Goal: Task Accomplishment & Management: Manage account settings

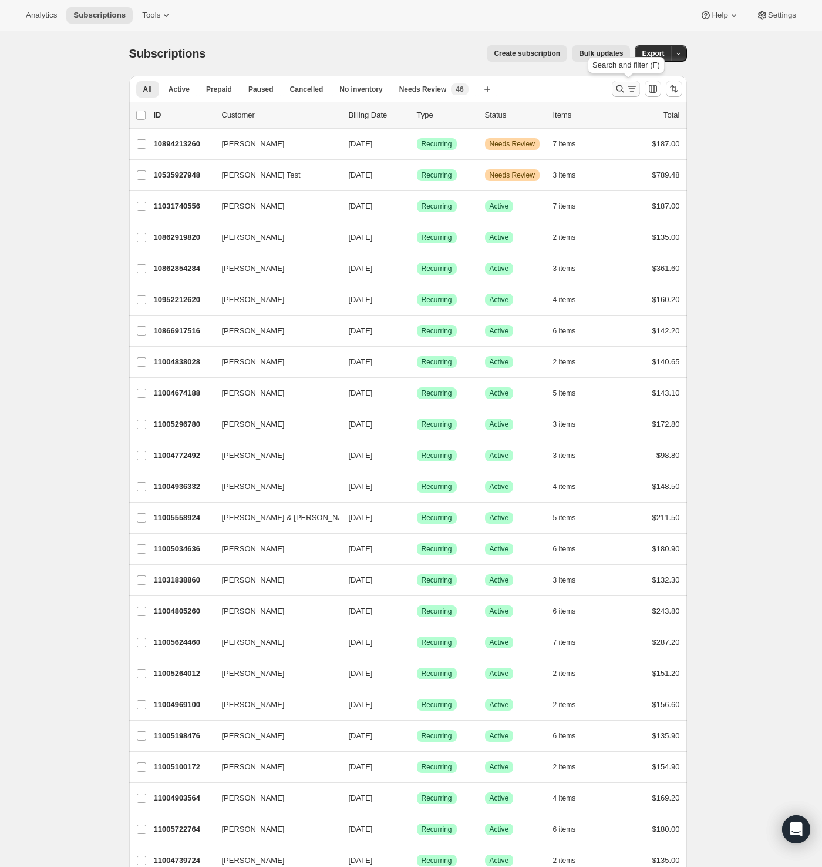
click at [629, 87] on icon "Search and filter results" at bounding box center [632, 89] width 12 height 12
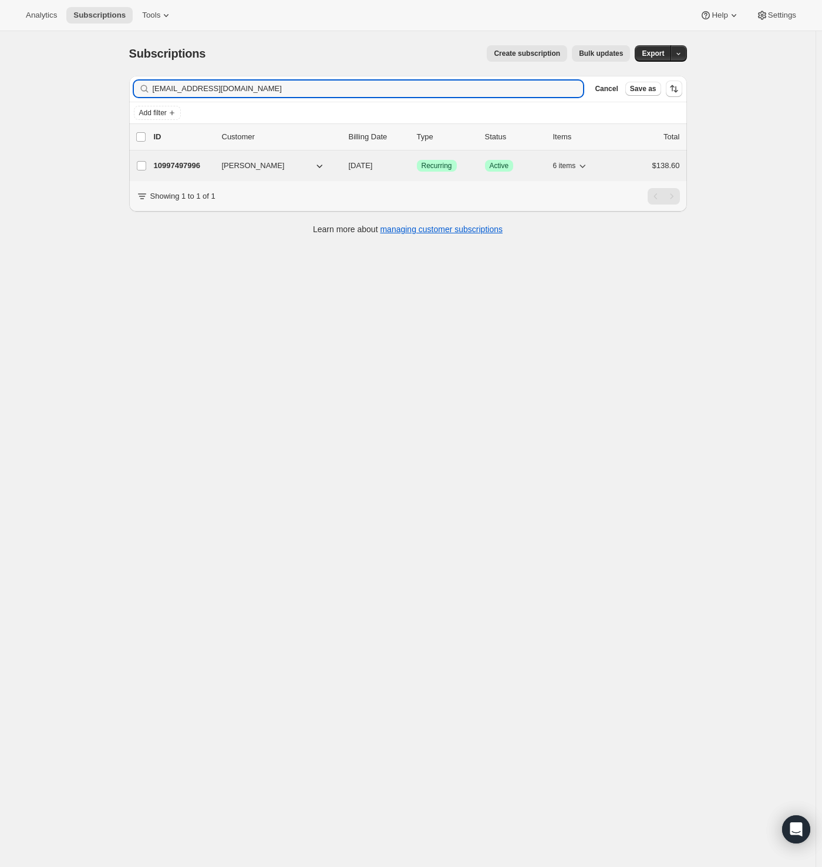
type input "[EMAIL_ADDRESS][DOMAIN_NAME]"
click at [191, 170] on p "10997497996" at bounding box center [183, 166] width 59 height 12
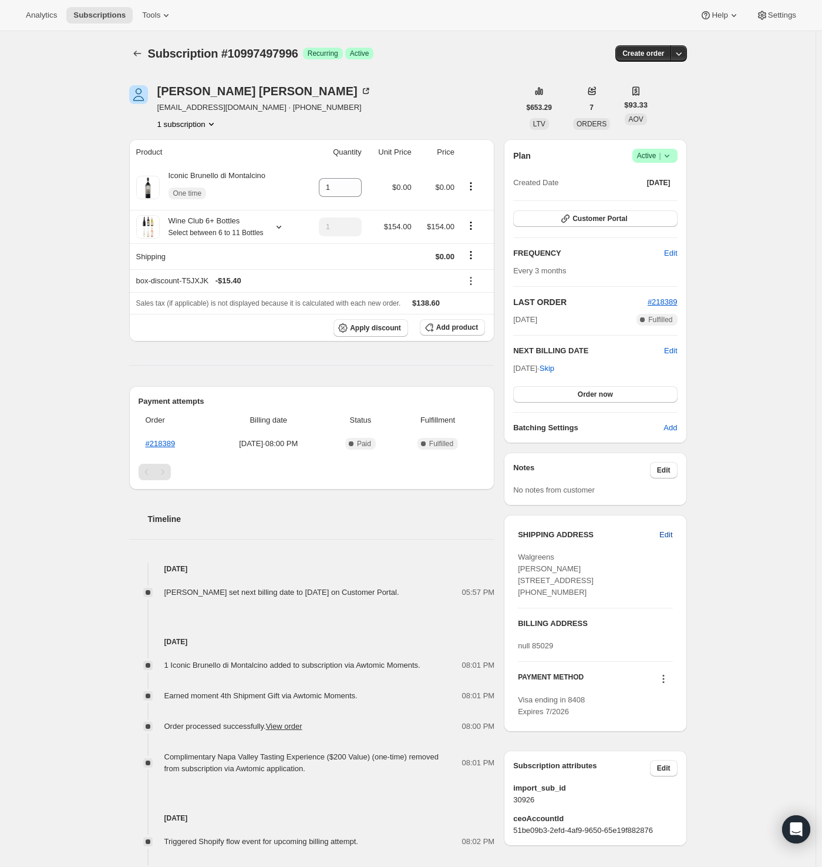
click at [677, 533] on button "Edit" at bounding box center [666, 534] width 27 height 19
select select "[GEOGRAPHIC_DATA]"
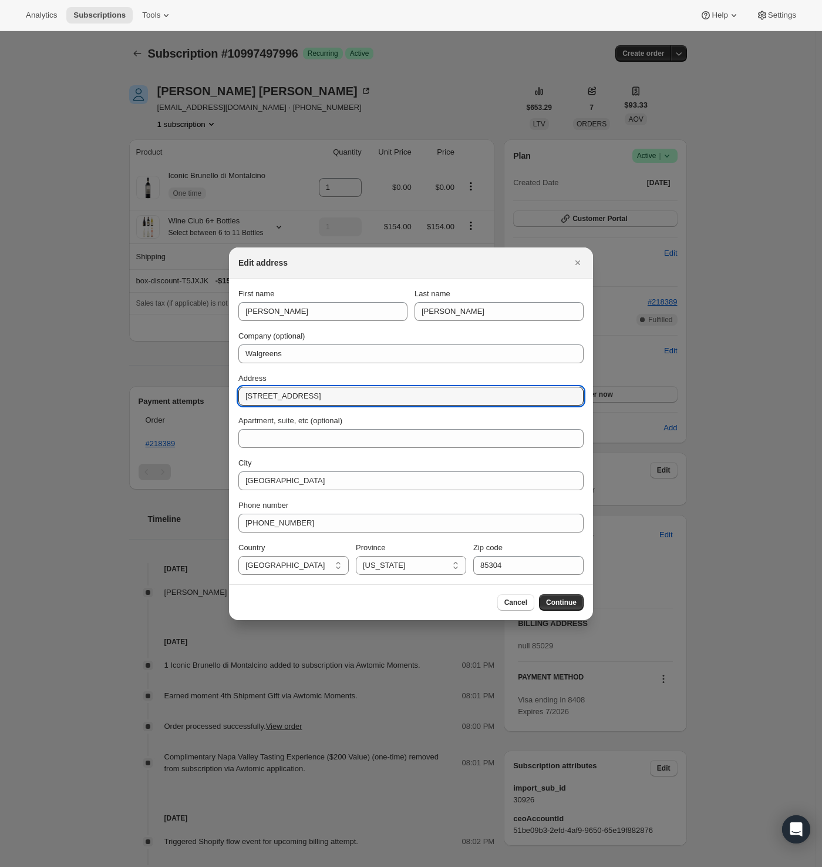
paste input "Walgreens [STREET_ADDRESS][PERSON_NAME][US_STATE]"
click at [286, 398] on input "Walgreens [STREET_ADDRESS][PERSON_NAME][US_STATE]" at bounding box center [411, 396] width 345 height 19
click at [316, 395] on input "[STREET_ADDRESS][PERSON_NAME][US_STATE]" at bounding box center [411, 396] width 345 height 19
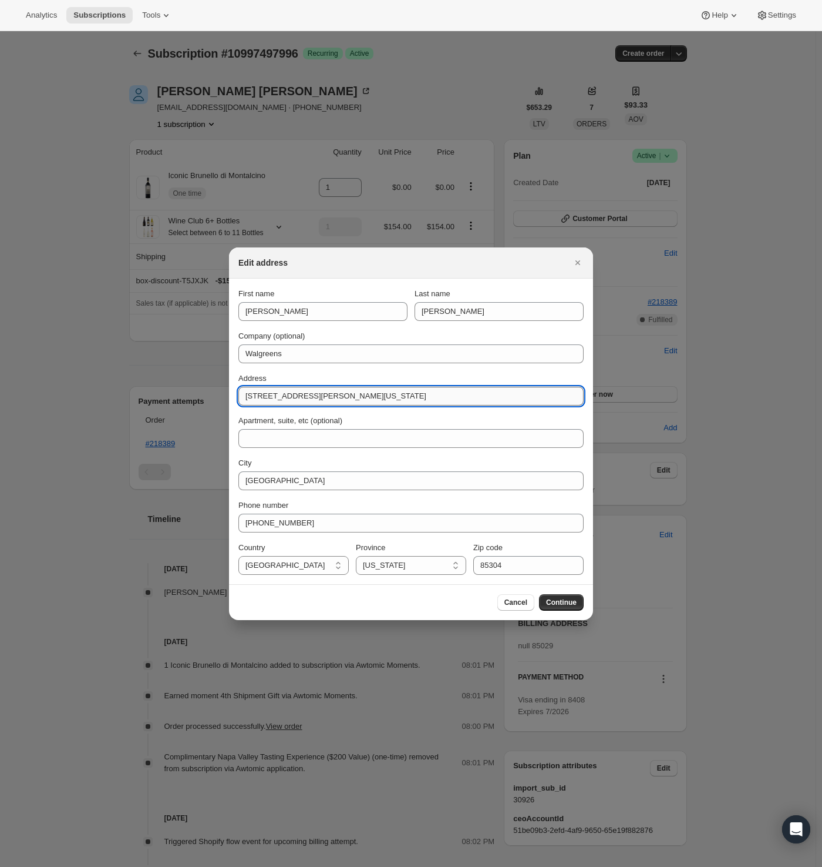
click at [316, 395] on input "[STREET_ADDRESS][PERSON_NAME][US_STATE]" at bounding box center [411, 396] width 345 height 19
type input "[STREET_ADDRESS][US_STATE]"
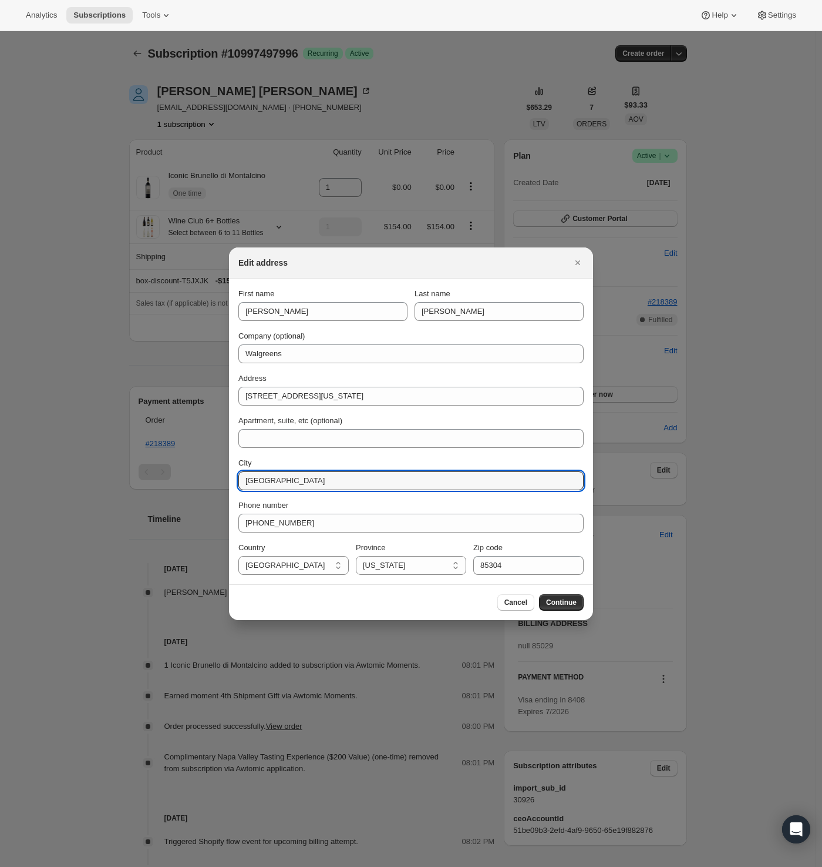
drag, startPoint x: 270, startPoint y: 480, endPoint x: 231, endPoint y: 481, distance: 38.8
click at [231, 481] on section "First name [PERSON_NAME] Last name Ng Company (optional) Walgreens Address [STR…" at bounding box center [411, 430] width 364 height 305
paste input "Laveen"
type input "Laveen"
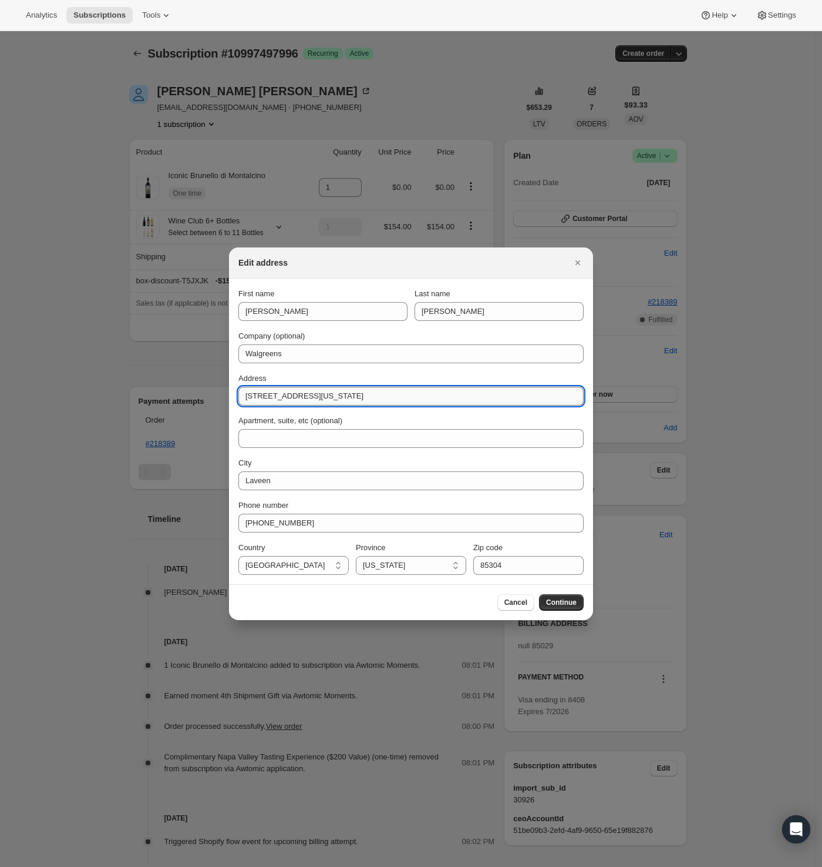
click at [338, 398] on input "[STREET_ADDRESS][US_STATE]" at bounding box center [411, 396] width 345 height 19
type input "[STREET_ADDRESS][US_STATE]"
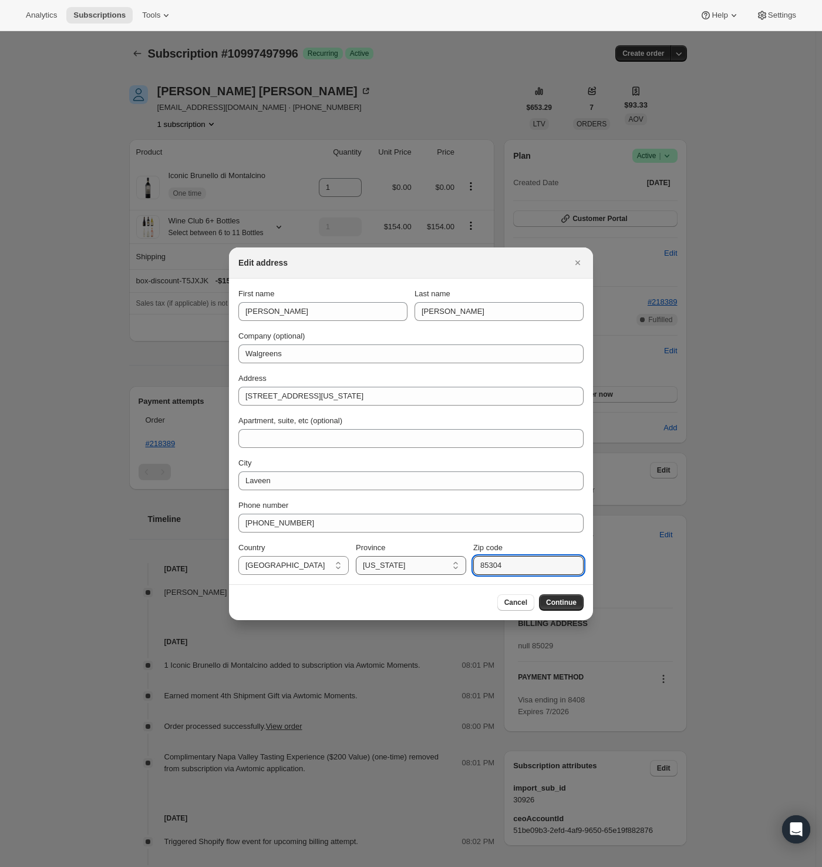
drag, startPoint x: 517, startPoint y: 562, endPoint x: 412, endPoint y: 563, distance: 104.6
click at [408, 563] on div "Country [GEOGRAPHIC_DATA] [GEOGRAPHIC_DATA] [GEOGRAPHIC_DATA] [GEOGRAPHIC_DATA]…" at bounding box center [411, 558] width 345 height 33
paste input "39"
type input "85339"
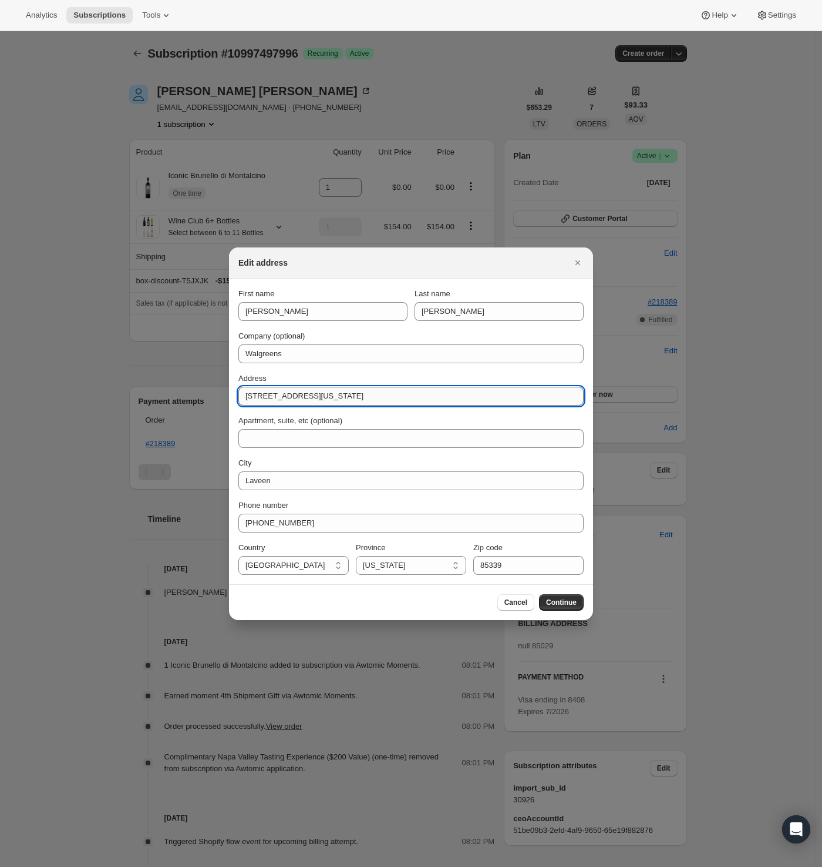
click at [343, 397] on input "[STREET_ADDRESS][US_STATE]" at bounding box center [411, 396] width 345 height 19
type input "[STREET_ADDRESS]"
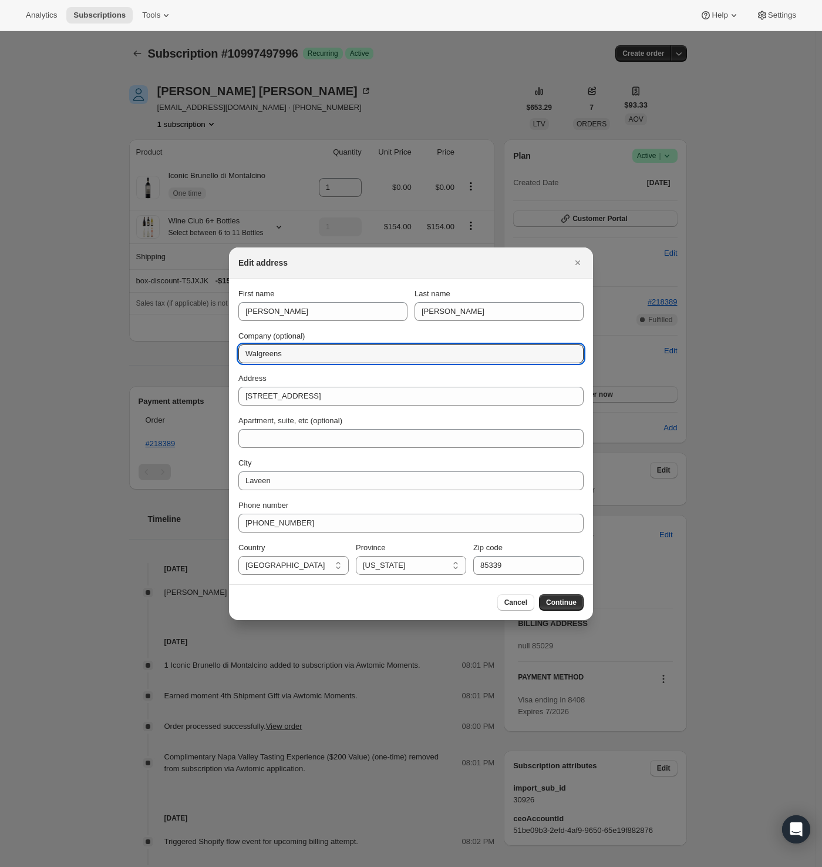
drag, startPoint x: 303, startPoint y: 348, endPoint x: 204, endPoint y: 351, distance: 98.8
click at [563, 602] on span "Continue" at bounding box center [561, 601] width 31 height 9
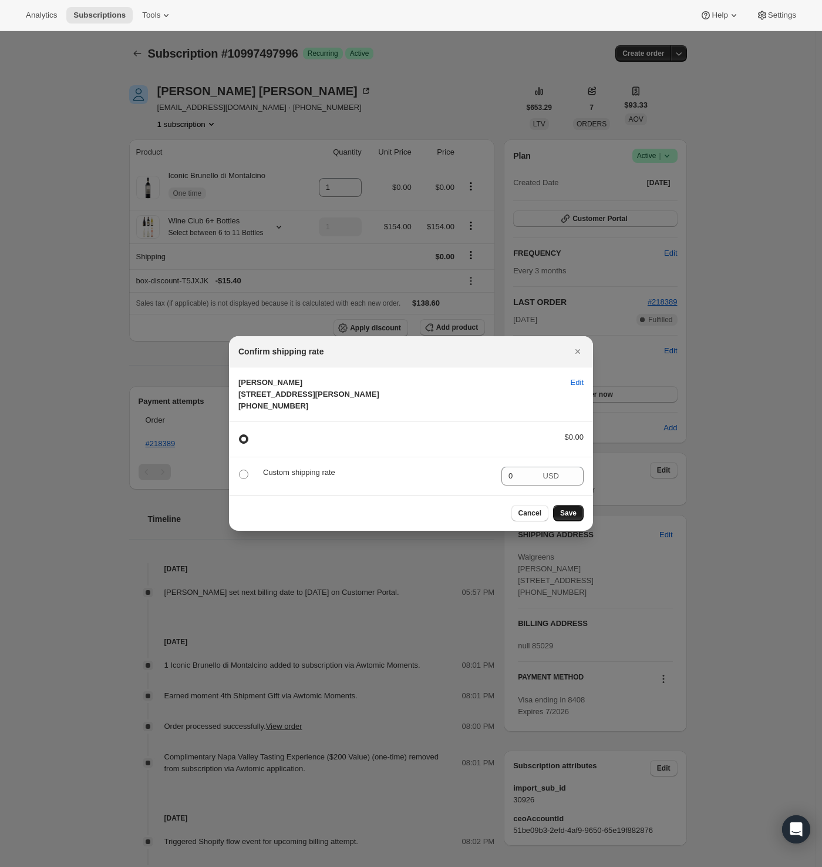
click at [577, 521] on button "Save" at bounding box center [568, 513] width 31 height 16
